Goal: Task Accomplishment & Management: Complete application form

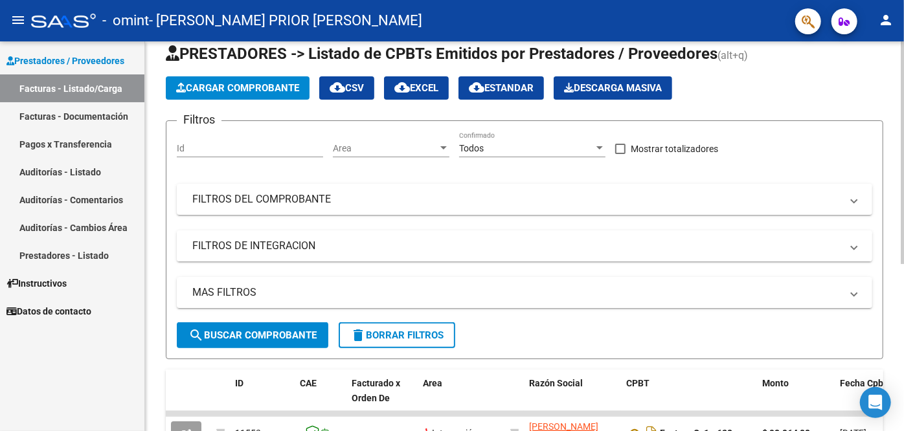
scroll to position [7, 0]
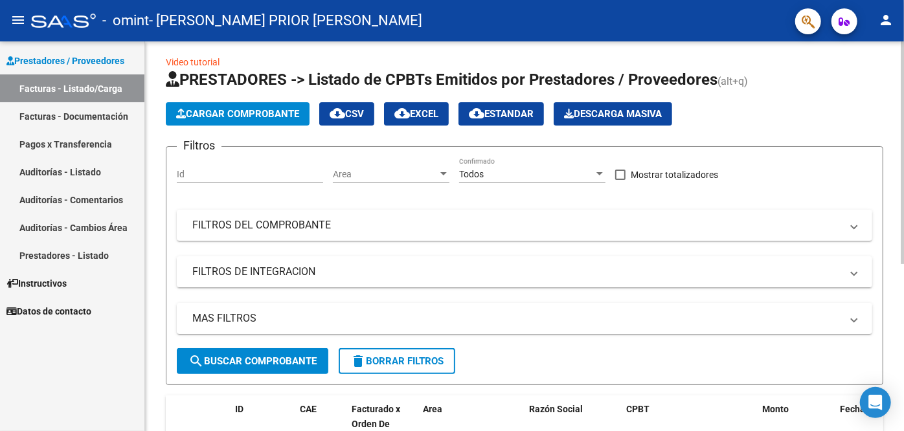
click at [208, 106] on button "Cargar Comprobante" at bounding box center [238, 113] width 144 height 23
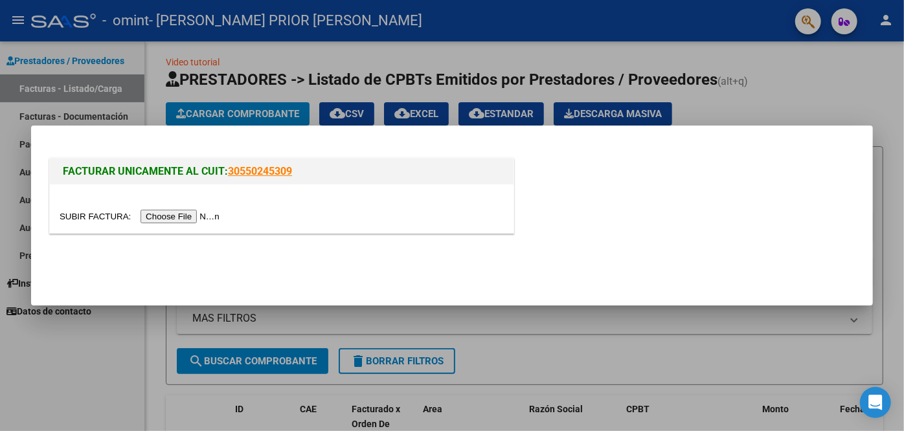
click at [163, 220] on input "file" at bounding box center [142, 217] width 164 height 14
click at [164, 215] on input "file" at bounding box center [142, 217] width 164 height 14
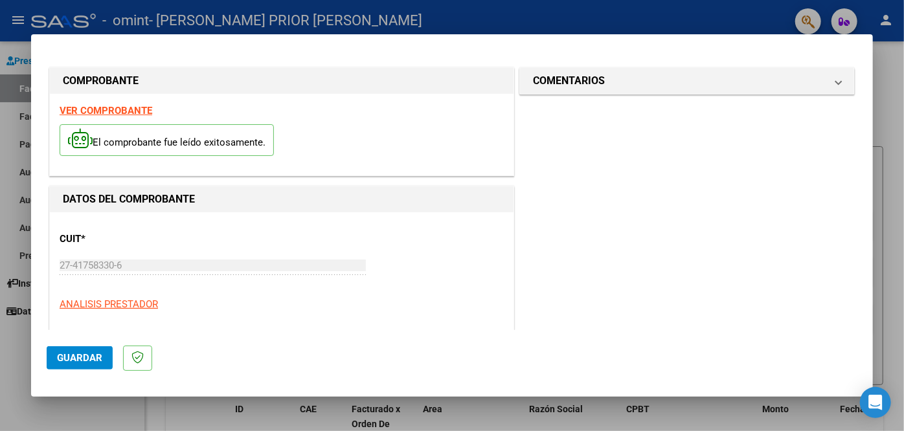
click at [370, 115] on div "VER COMPROBANTE El comprobante fue leído exitosamente." at bounding box center [282, 135] width 464 height 82
click at [76, 363] on span "Guardar" at bounding box center [79, 358] width 45 height 12
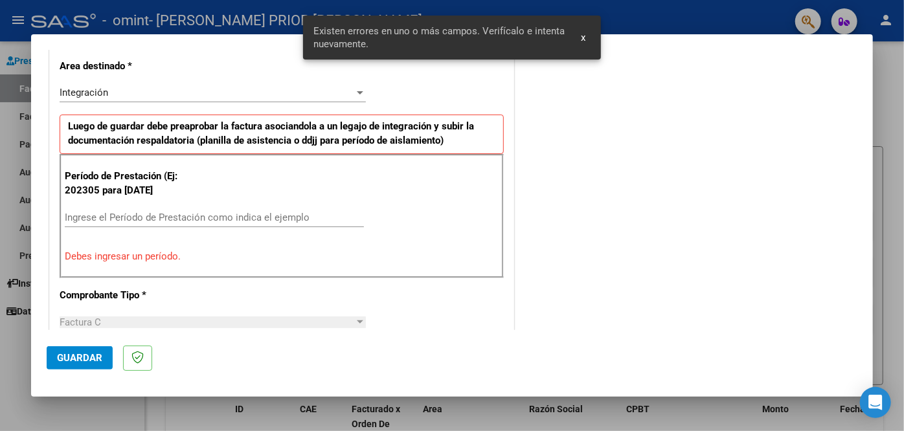
scroll to position [286, 0]
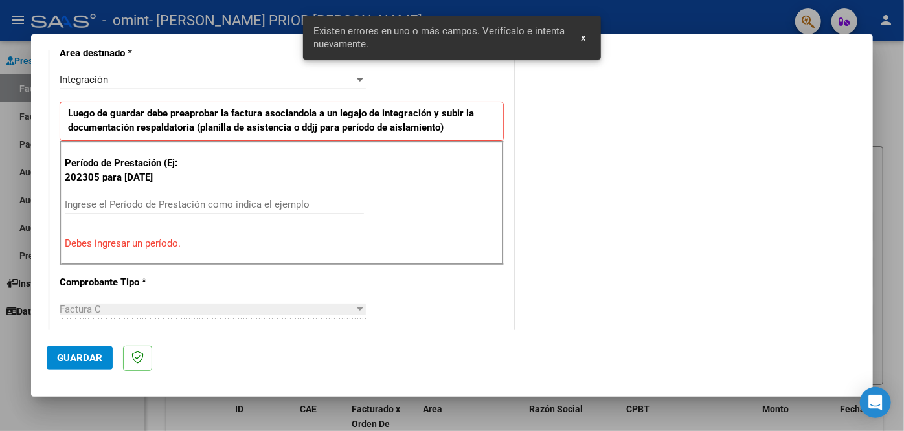
click at [140, 210] on div "Ingrese el Período de Prestación como indica el ejemplo" at bounding box center [214, 204] width 299 height 19
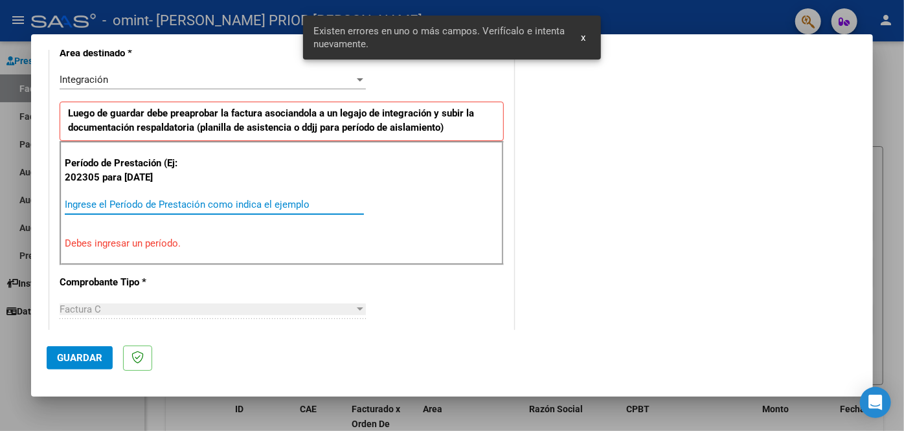
click at [122, 205] on input "Ingrese el Período de Prestación como indica el ejemplo" at bounding box center [214, 205] width 299 height 12
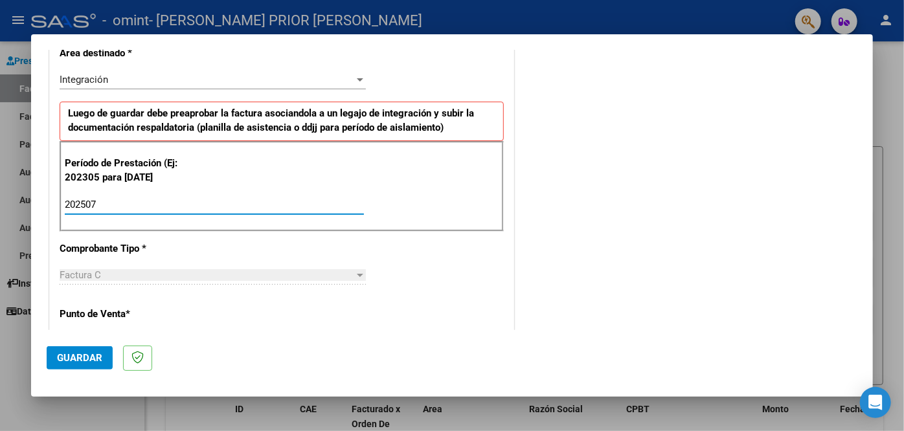
type input "202507"
click at [252, 251] on div "CUIT * 27-41758330-6 Ingresar CUIT ANALISIS PRESTADOR Area destinado * Integrac…" at bounding box center [282, 402] width 464 height 950
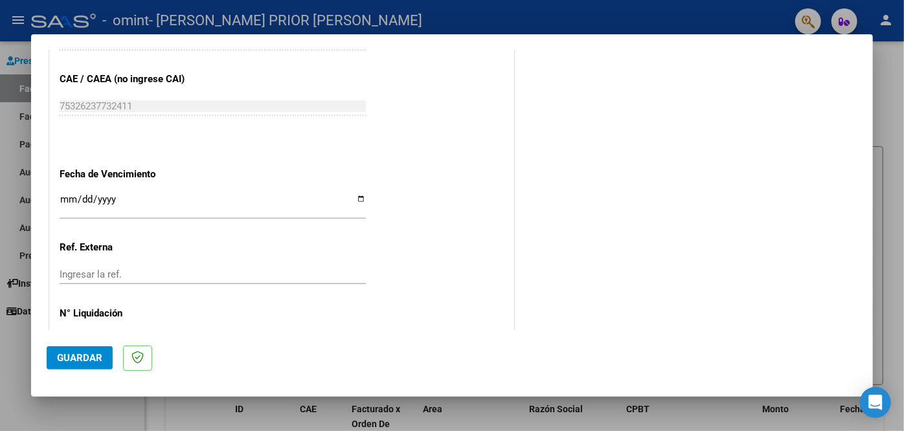
scroll to position [798, 0]
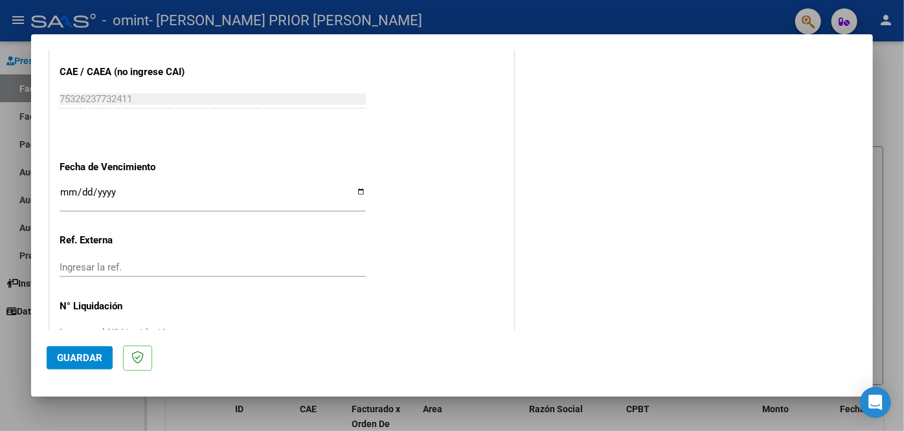
click at [360, 187] on input "Ingresar la fecha" at bounding box center [213, 197] width 306 height 21
type input "[DATE]"
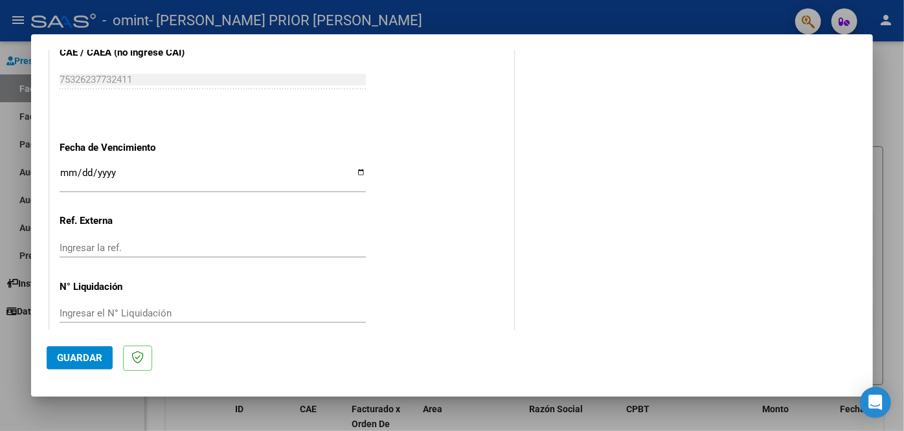
click at [87, 352] on span "Guardar" at bounding box center [79, 358] width 45 height 12
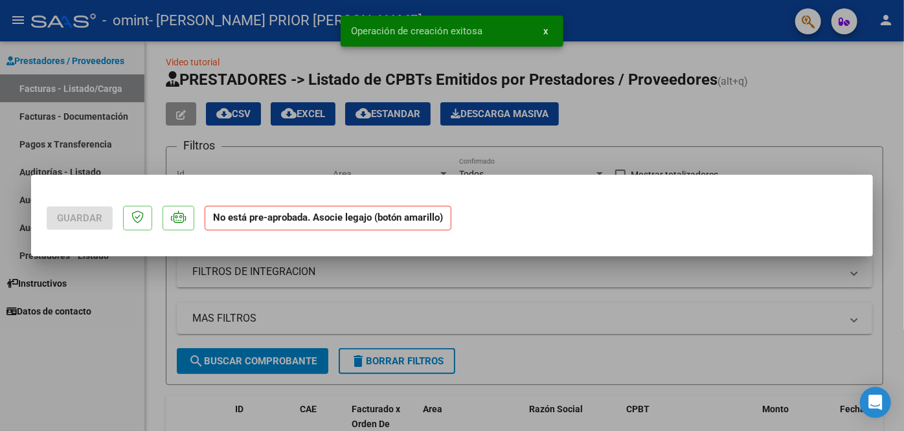
scroll to position [0, 0]
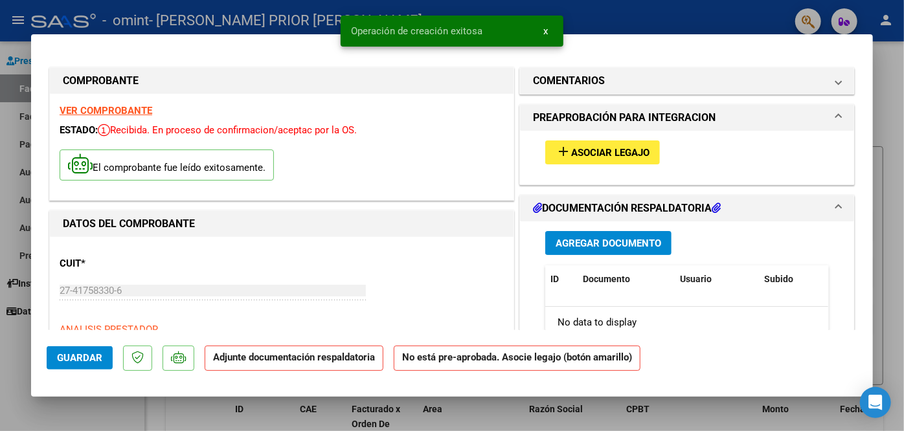
click at [590, 159] on button "add Asociar Legajo" at bounding box center [602, 152] width 115 height 24
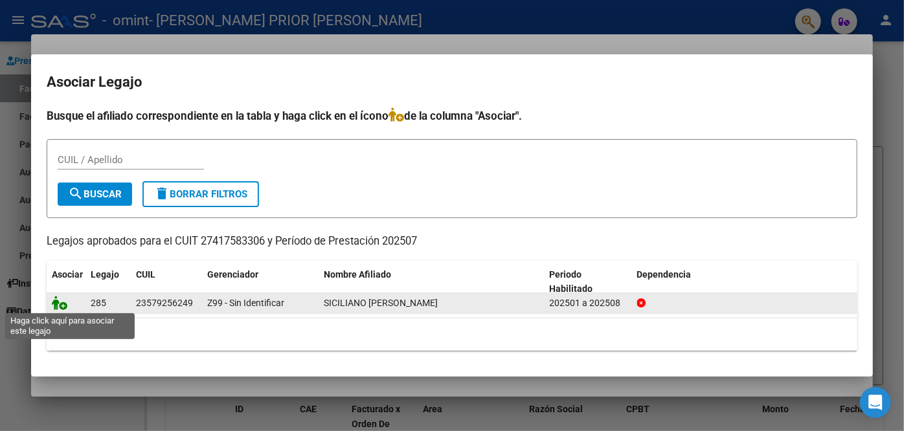
click at [62, 305] on icon at bounding box center [60, 303] width 16 height 14
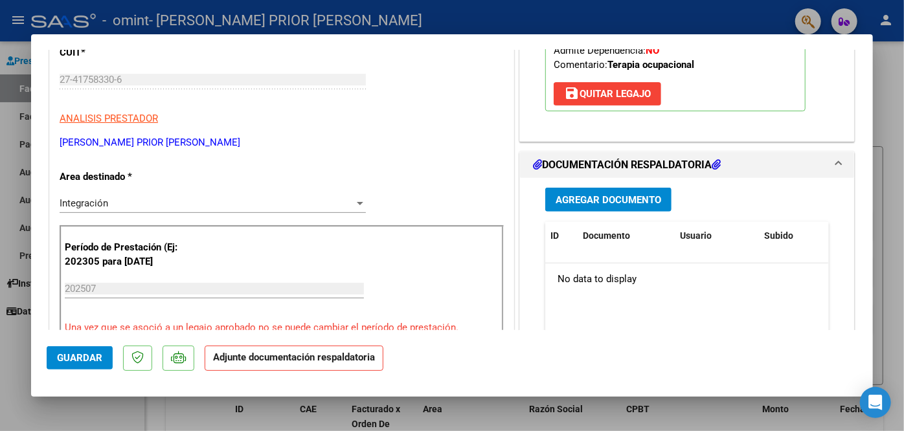
scroll to position [282, 0]
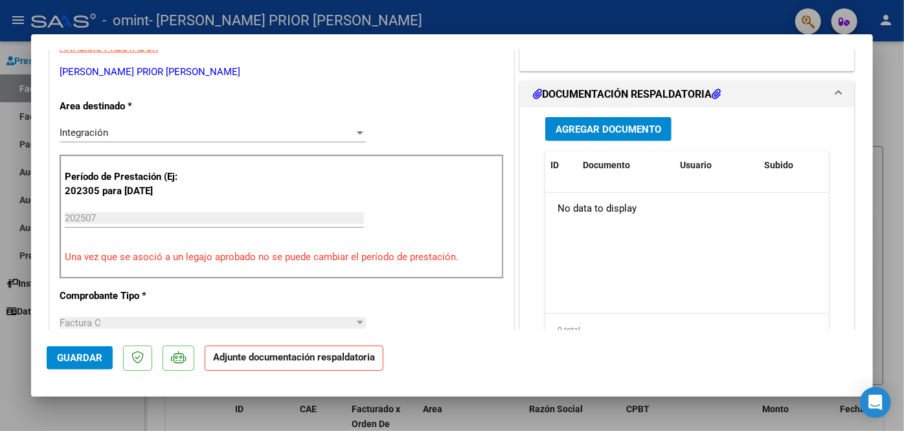
click at [660, 131] on span "Agregar Documento" at bounding box center [608, 130] width 106 height 12
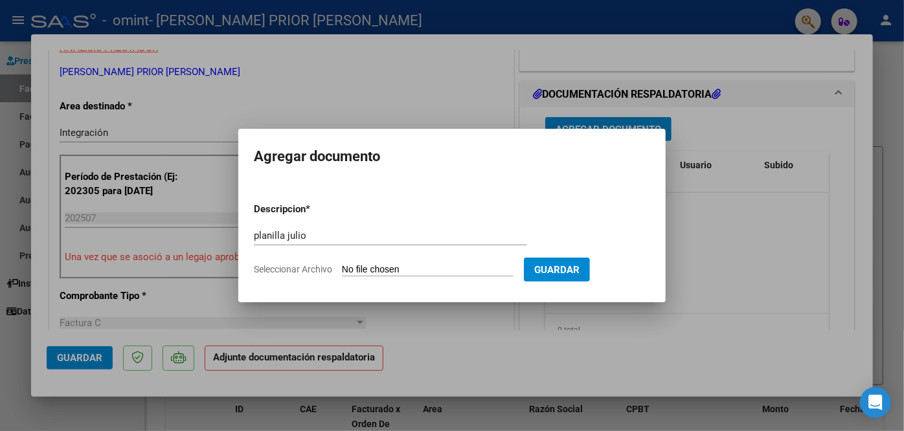
click at [435, 265] on input "Seleccionar Archivo" at bounding box center [428, 270] width 172 height 12
click at [280, 236] on input "planilla julio" at bounding box center [390, 236] width 273 height 12
type input "factura julio"
click at [351, 267] on input "Seleccionar Archivo" at bounding box center [428, 270] width 172 height 12
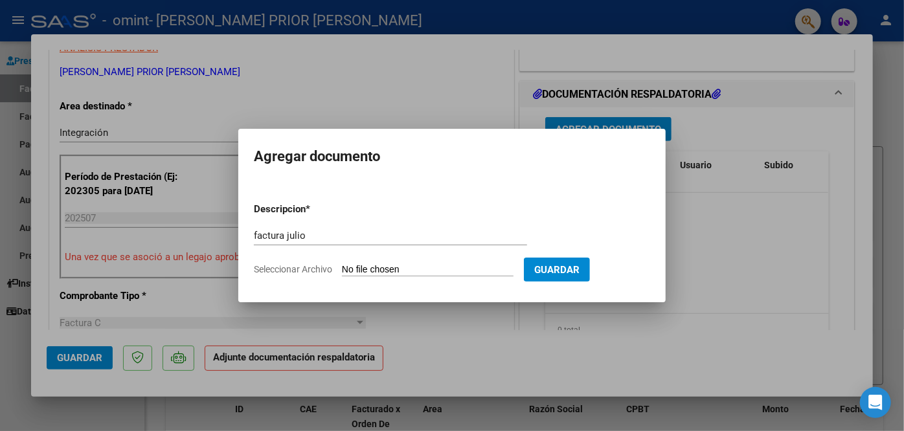
type input "C:\fakepath\factura [PERSON_NAME].pdf"
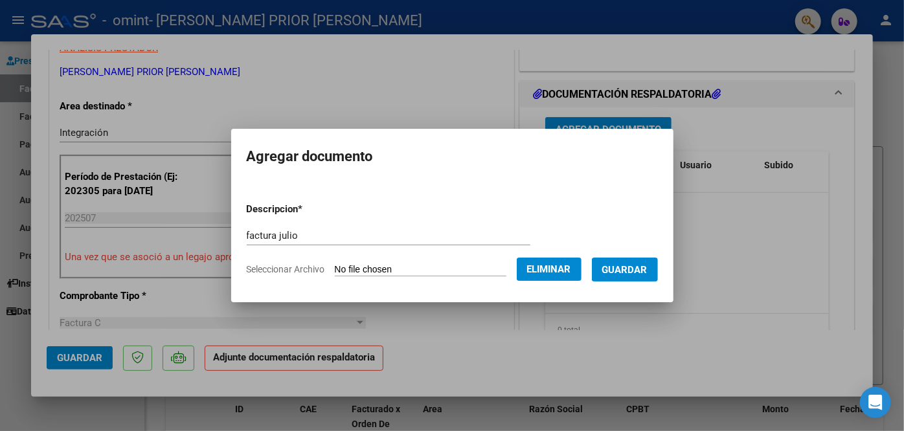
click at [605, 278] on button "Guardar" at bounding box center [625, 270] width 66 height 24
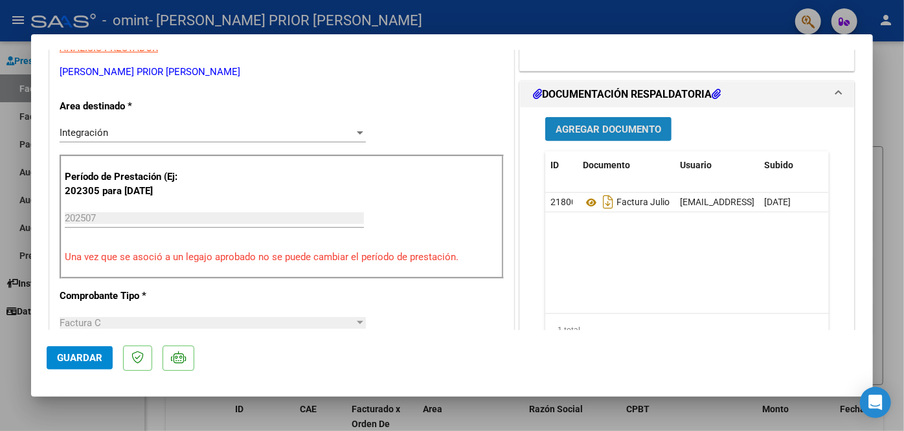
click at [601, 124] on span "Agregar Documento" at bounding box center [608, 130] width 106 height 12
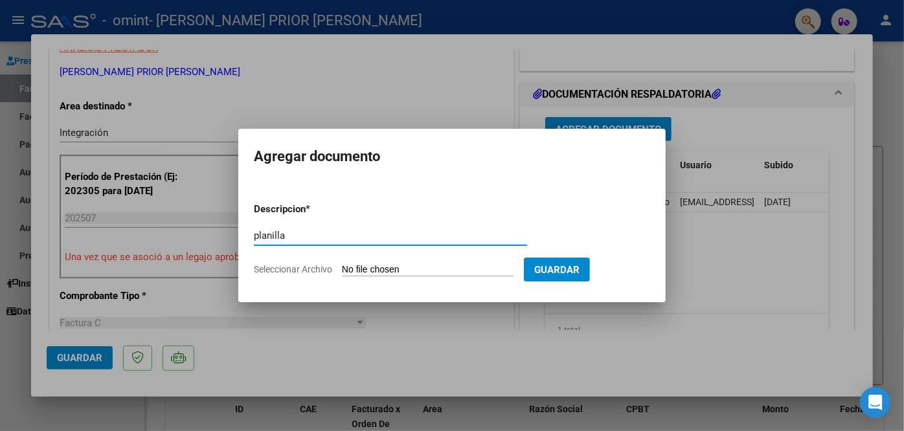
type input "planilla"
click at [408, 268] on input "Seleccionar Archivo" at bounding box center [428, 270] width 172 height 12
type input "C:\fakepath\factura [PERSON_NAME].pdf"
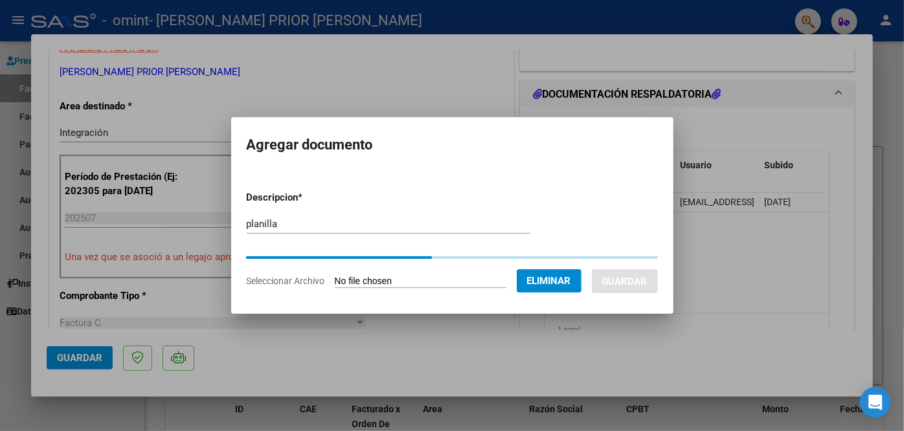
click at [422, 283] on input "Seleccionar Archivo" at bounding box center [421, 282] width 172 height 12
click at [559, 284] on span "Eliminar" at bounding box center [549, 281] width 44 height 12
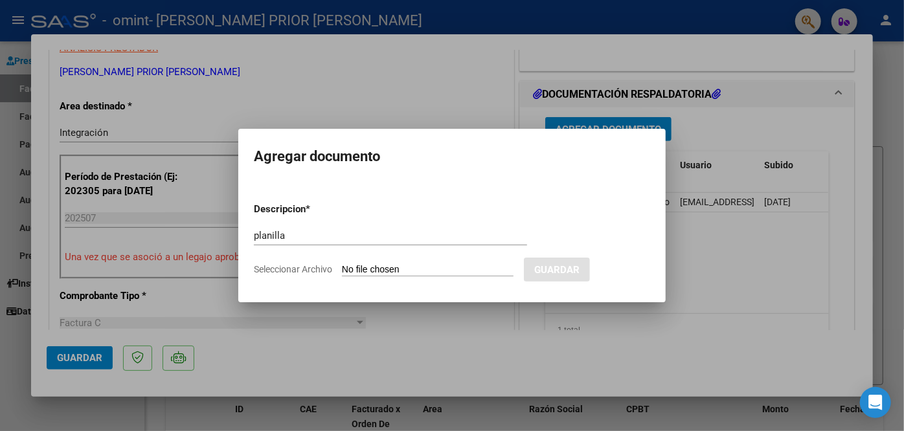
click at [374, 271] on input "Seleccionar Archivo" at bounding box center [428, 270] width 172 height 12
type input "C:\fakepath\IMG_3259.jpg"
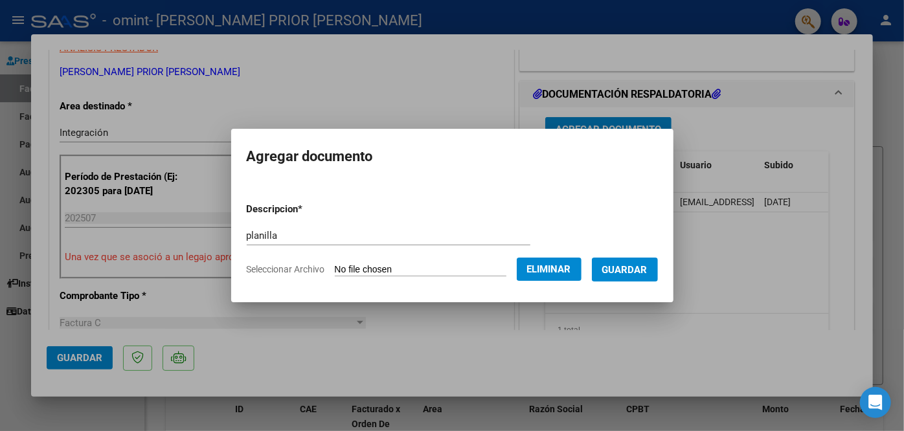
click at [607, 271] on span "Guardar" at bounding box center [624, 270] width 45 height 12
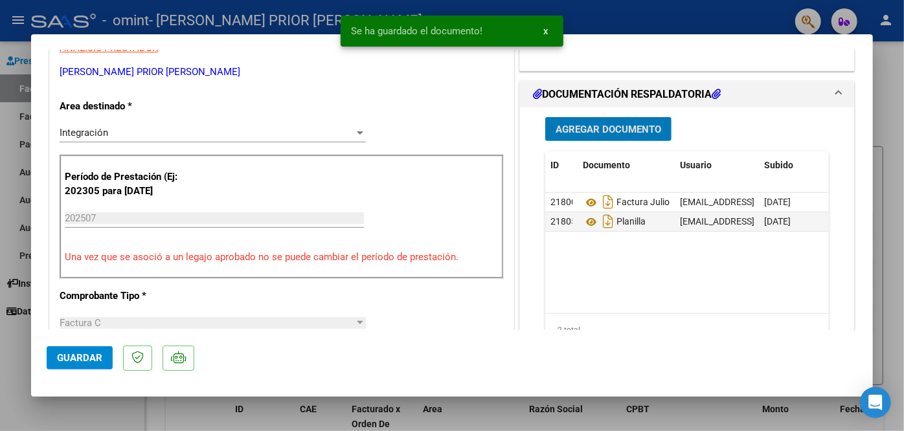
click at [83, 366] on button "Guardar" at bounding box center [80, 357] width 66 height 23
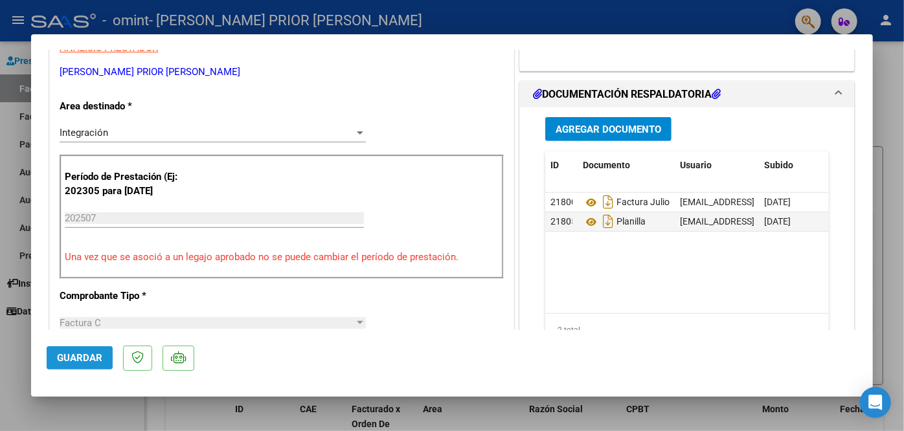
click at [76, 366] on button "Guardar" at bounding box center [80, 357] width 66 height 23
